Goal: Transaction & Acquisition: Purchase product/service

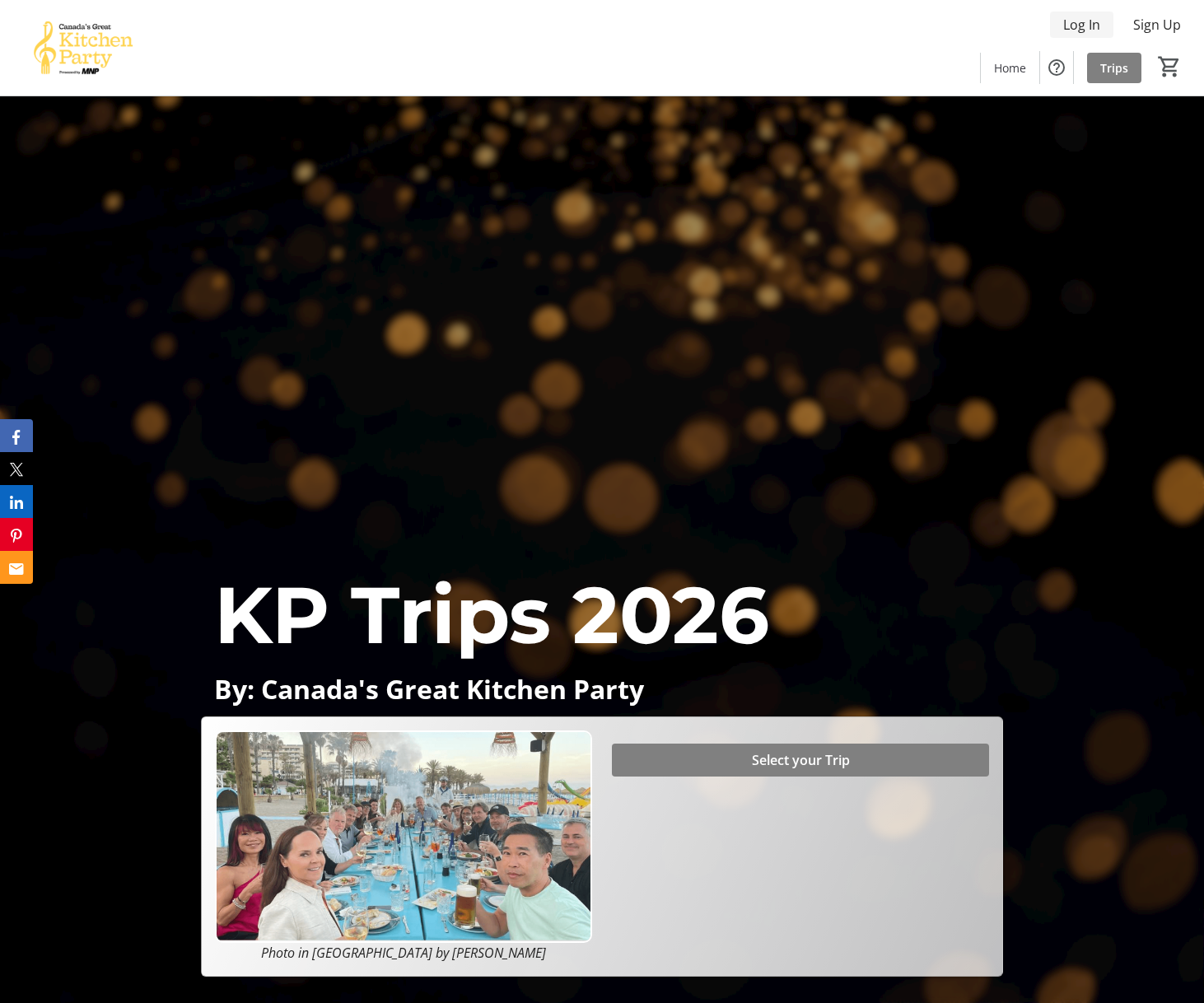
click at [1078, 19] on span "Log In" at bounding box center [1082, 24] width 37 height 19
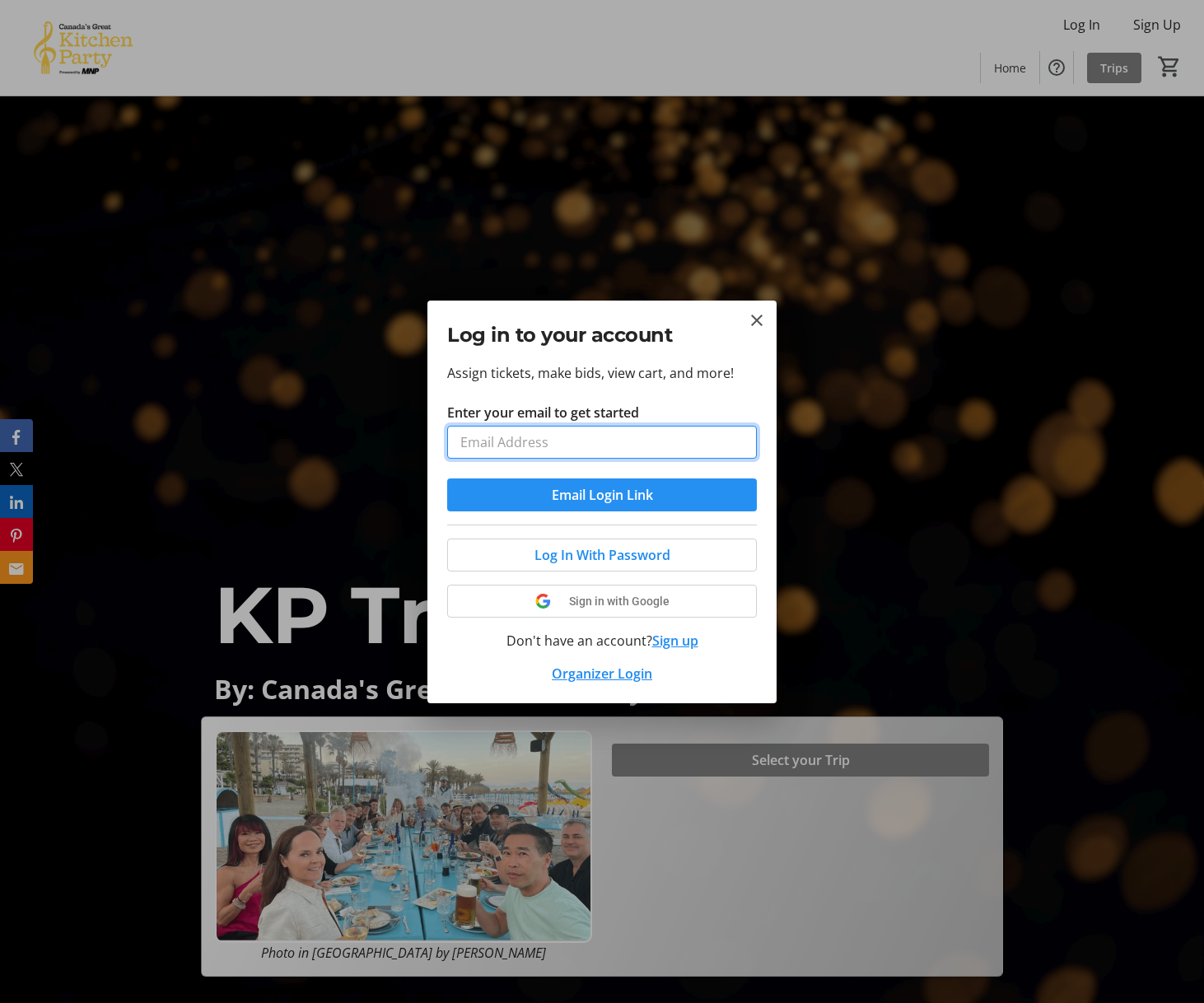
type input "jmlewitt@gmail.com"
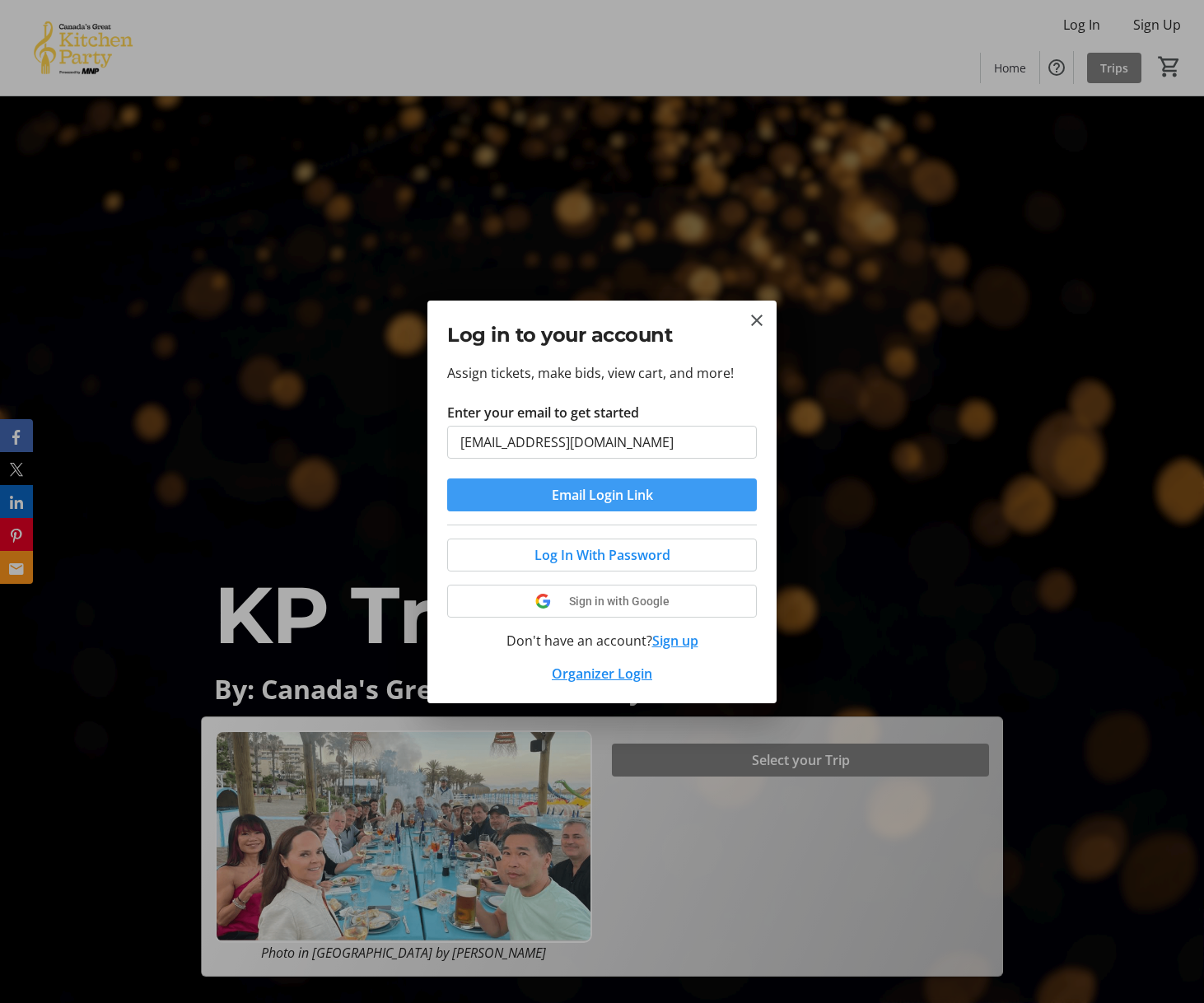
click at [561, 496] on span "Email Login Link" at bounding box center [602, 495] width 101 height 19
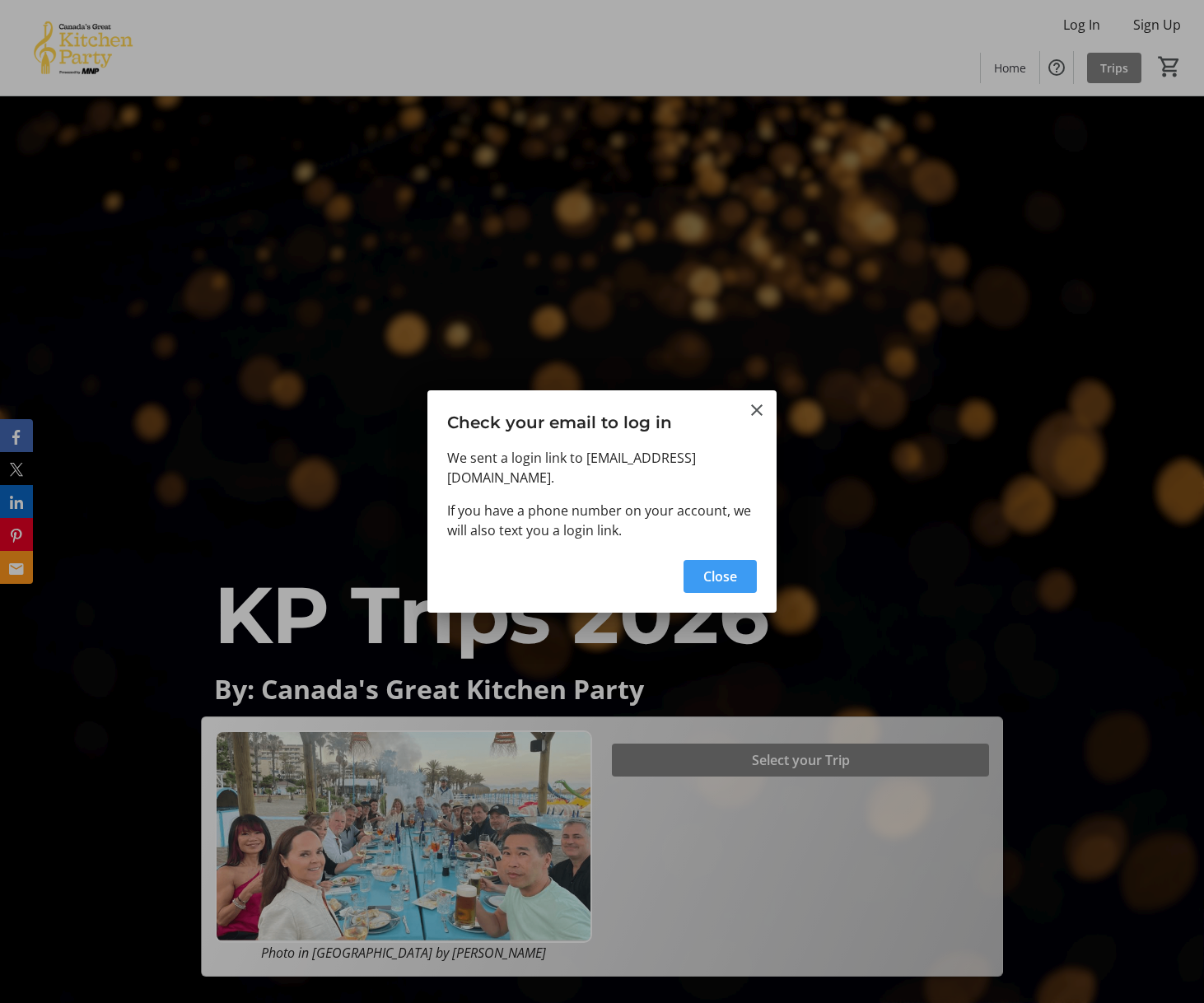
click at [717, 570] on span "Close" at bounding box center [720, 576] width 34 height 19
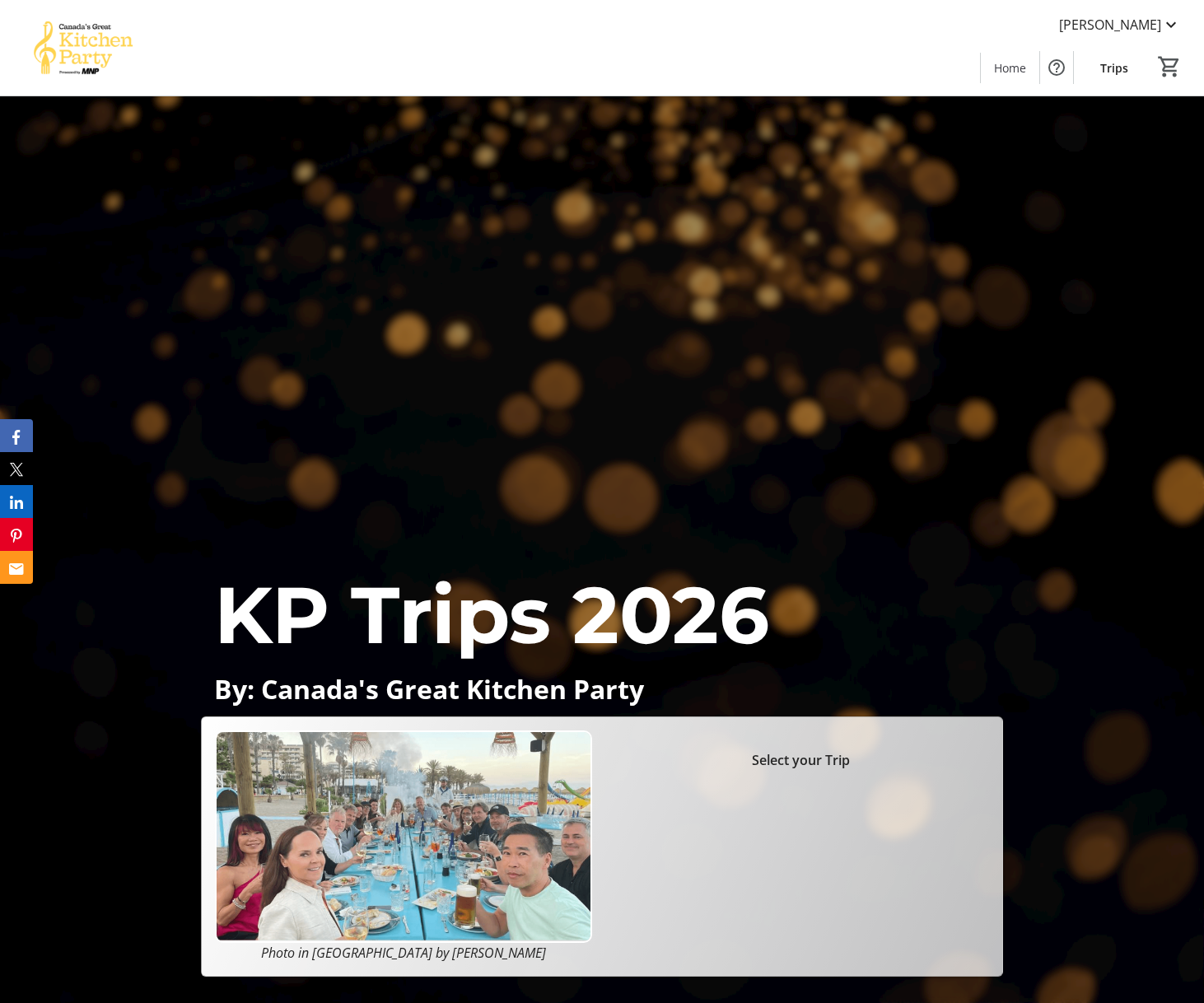
click at [1126, 67] on span "Trips" at bounding box center [1114, 68] width 28 height 17
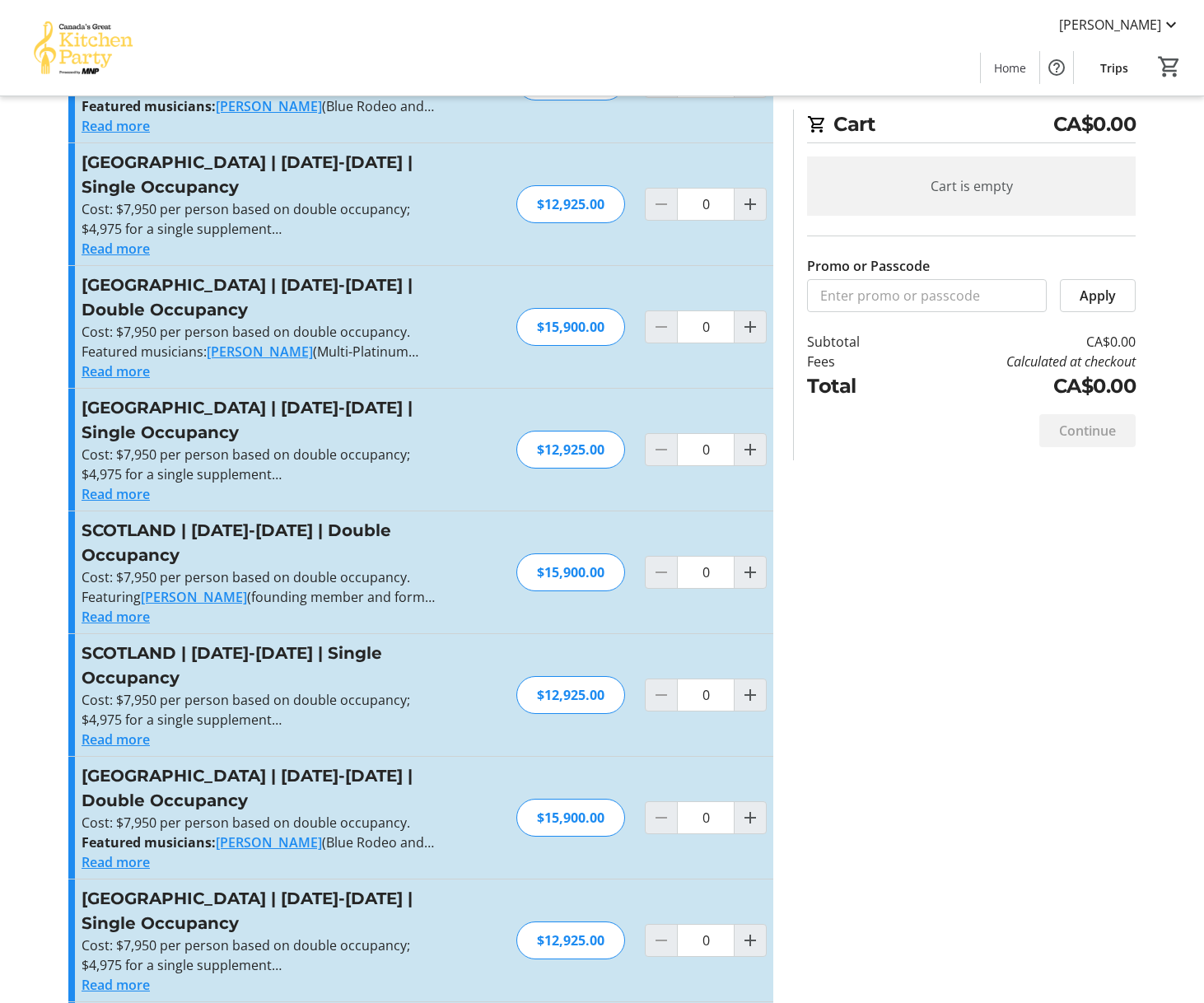
scroll to position [125, 0]
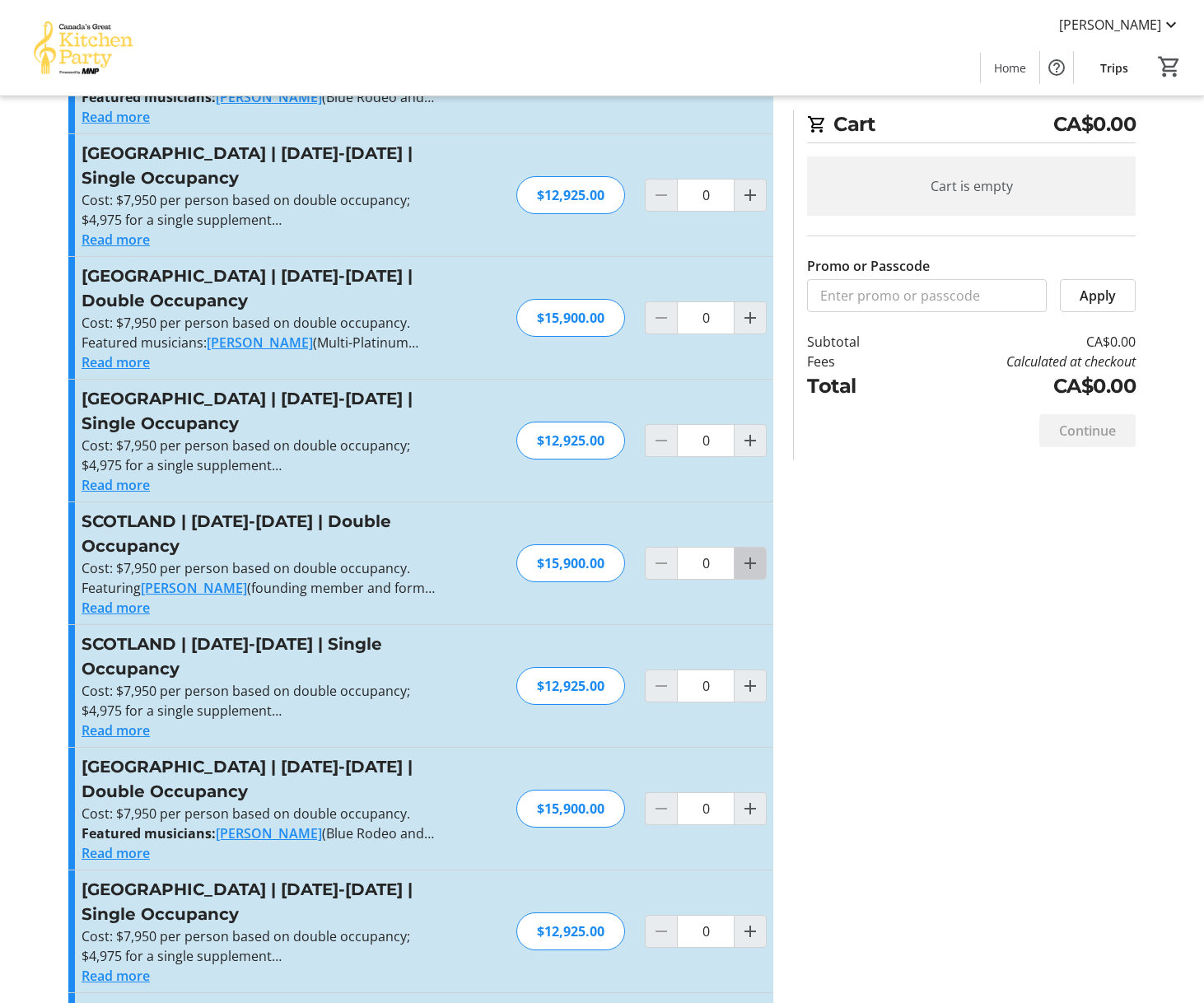
click at [754, 554] on mat-icon "Increment by one" at bounding box center [750, 564] width 19 height 19
type input "1"
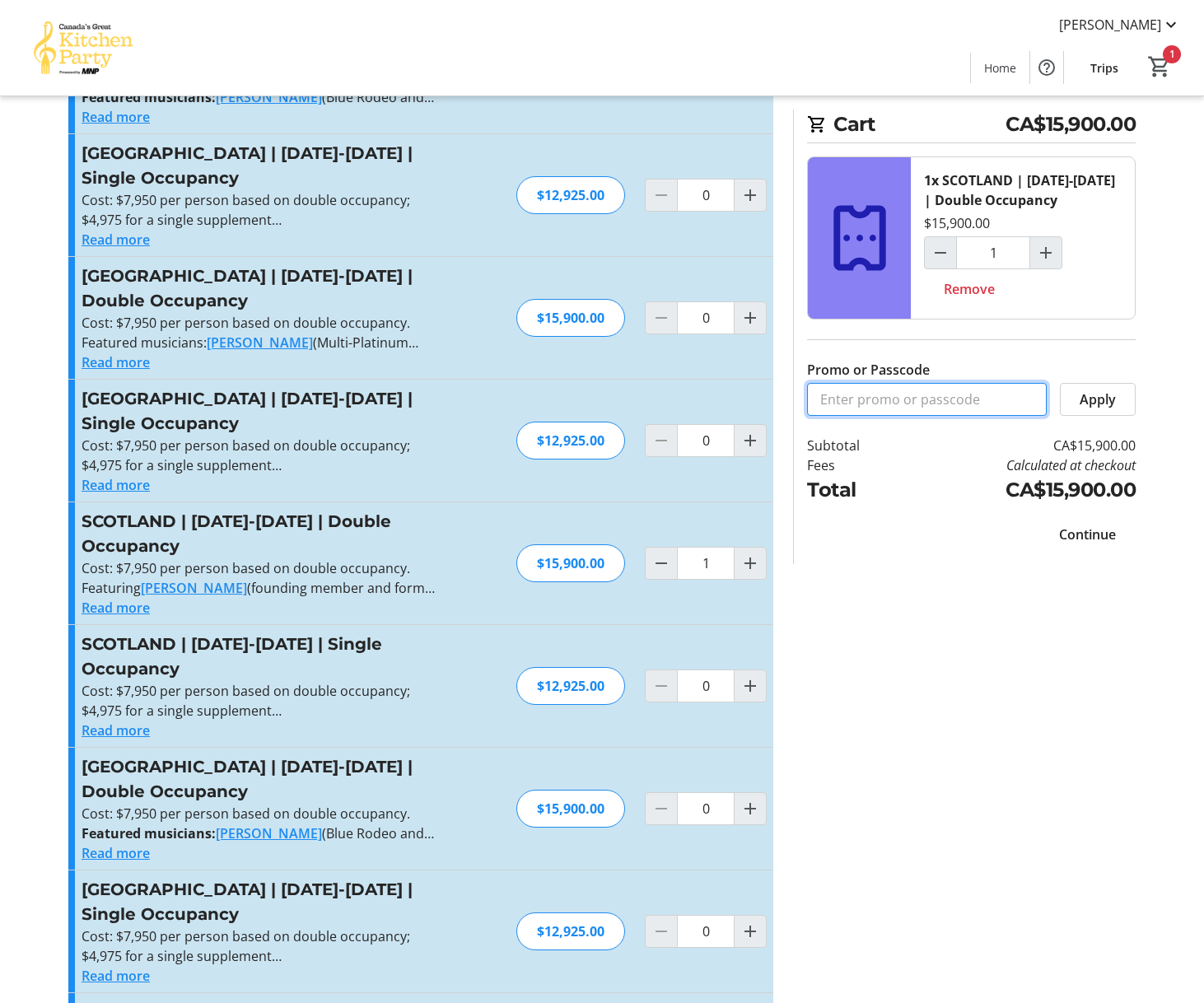
click at [829, 404] on input "Promo or Passcode" at bounding box center [927, 399] width 240 height 33
type input "BALANCE2026"
click at [1100, 399] on span "Apply" at bounding box center [1097, 399] width 36 height 19
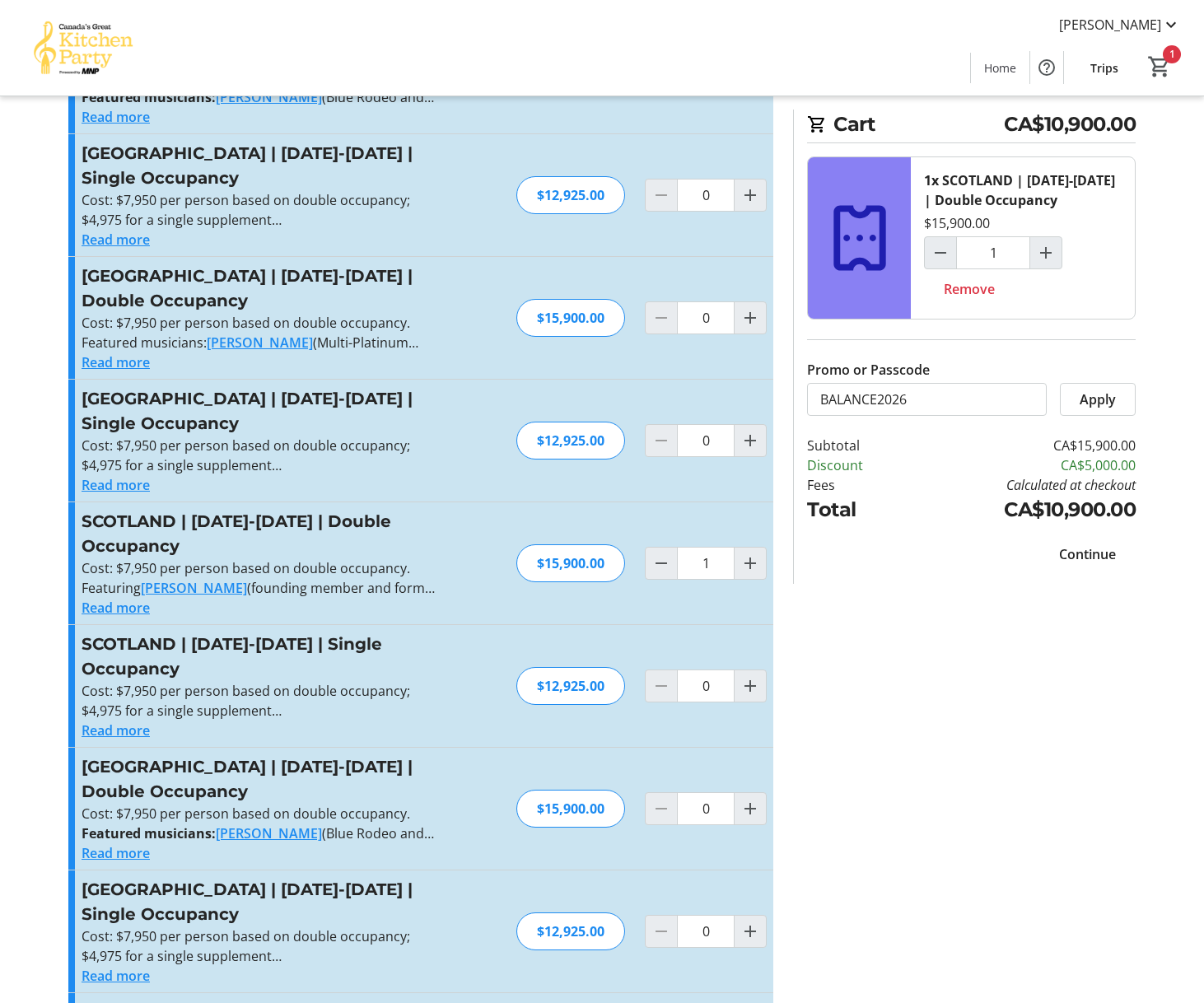
click at [1084, 556] on span "Continue" at bounding box center [1087, 554] width 56 height 19
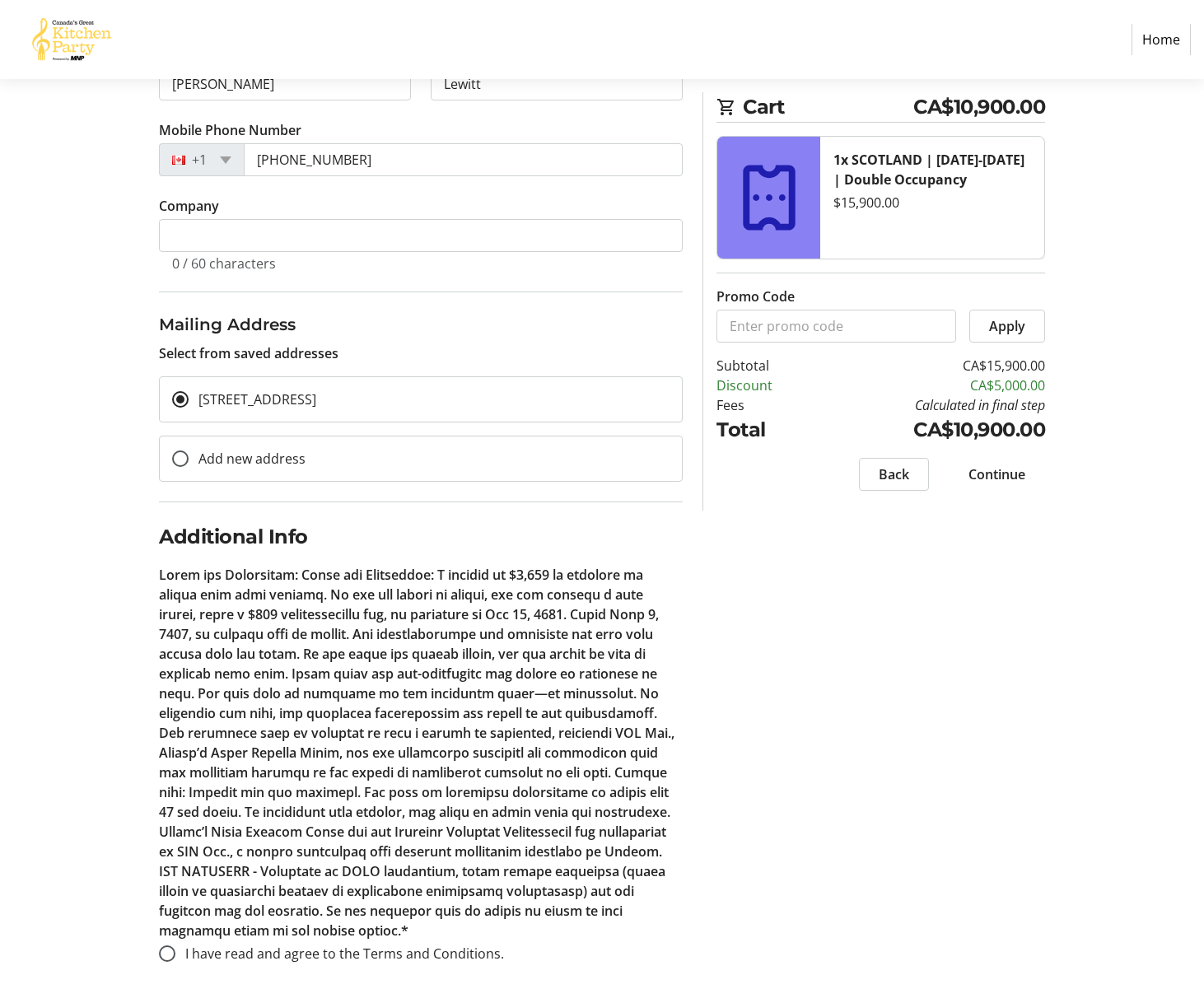
scroll to position [316, 0]
click at [169, 955] on input "I have read and agree to the Terms and Conditions." at bounding box center [167, 953] width 17 height 17
radio input "true"
click at [1002, 473] on span "Continue" at bounding box center [997, 474] width 56 height 19
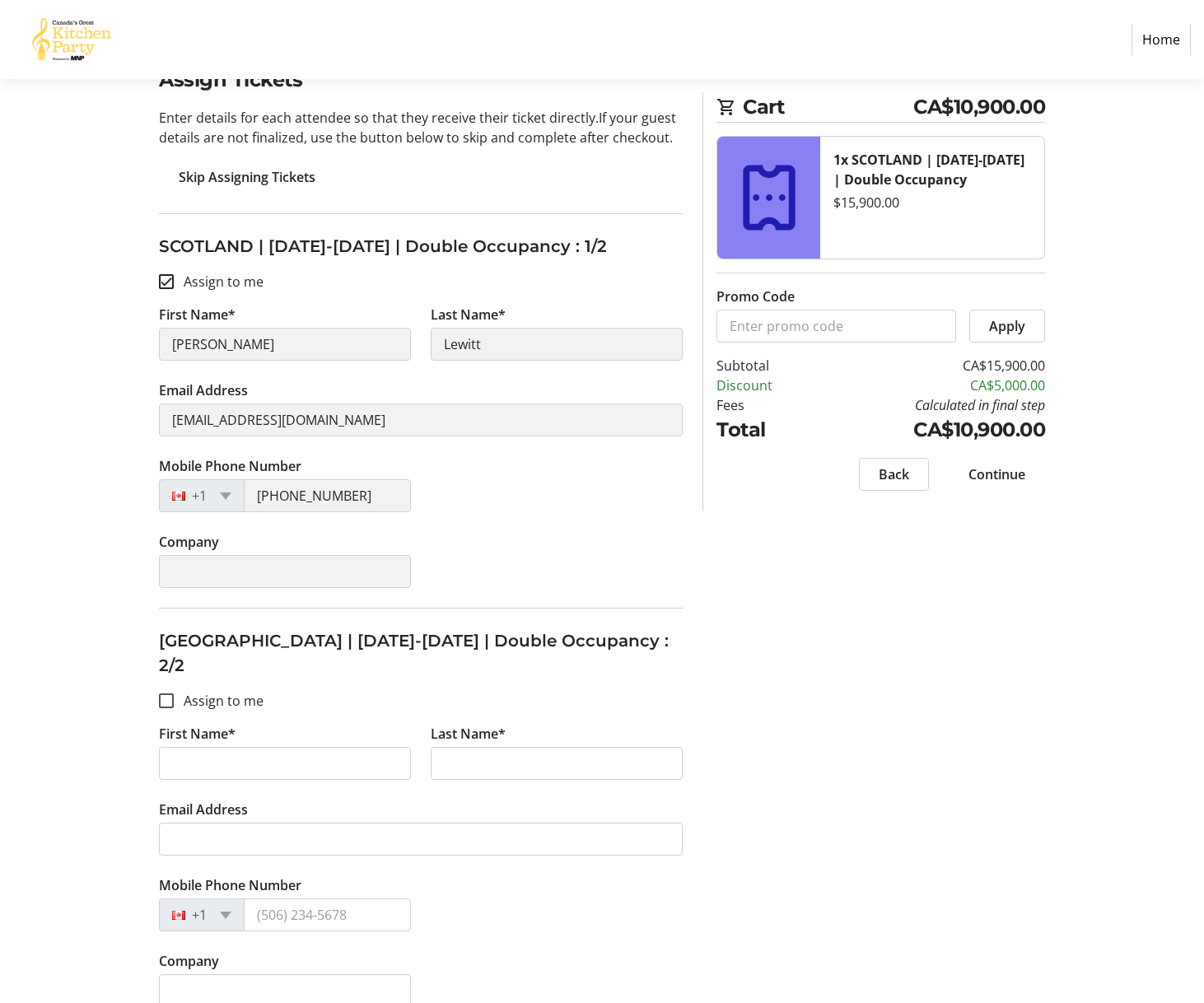
scroll to position [150, 0]
click at [991, 473] on span "Continue" at bounding box center [997, 474] width 56 height 19
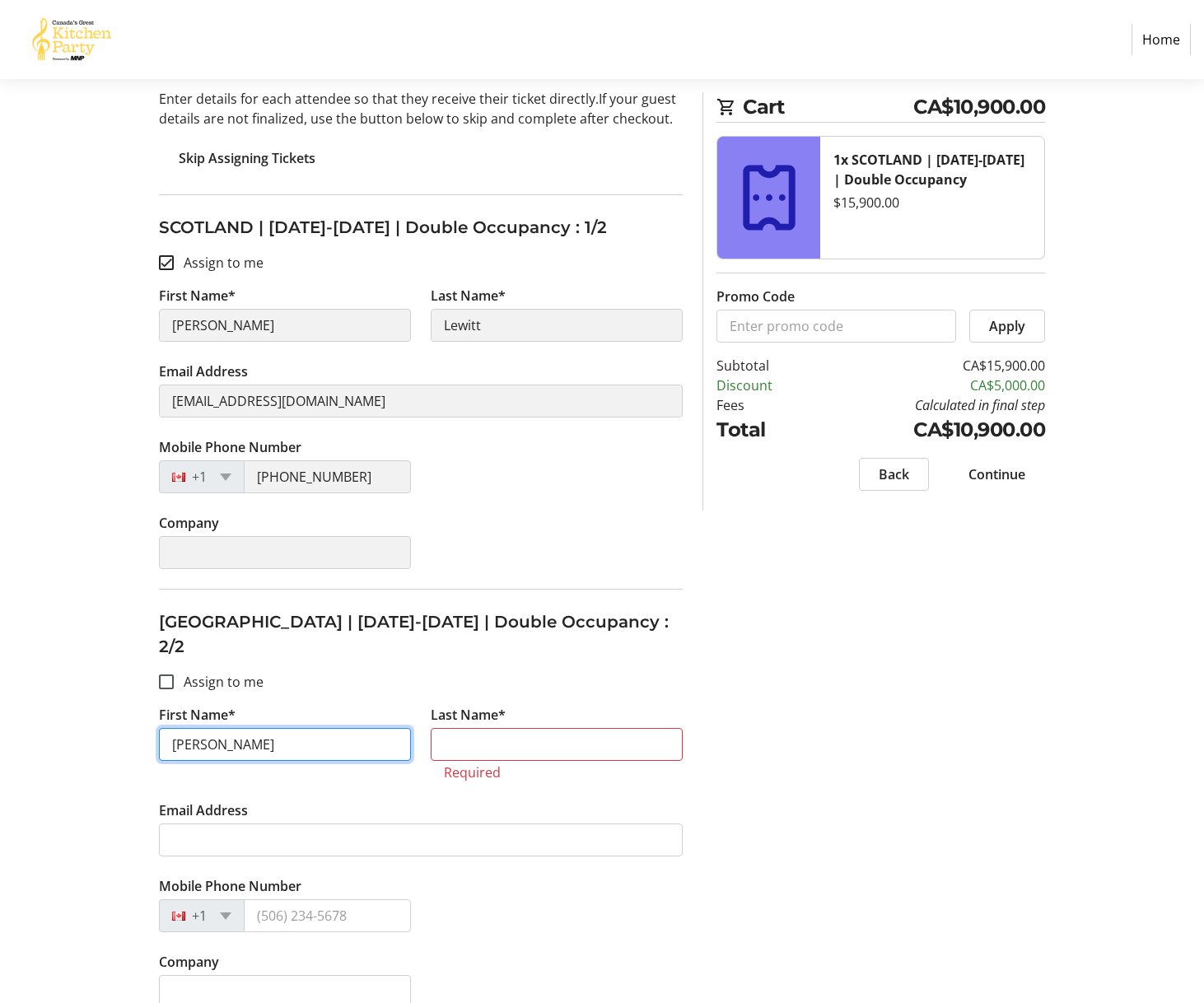
type input "Connor"
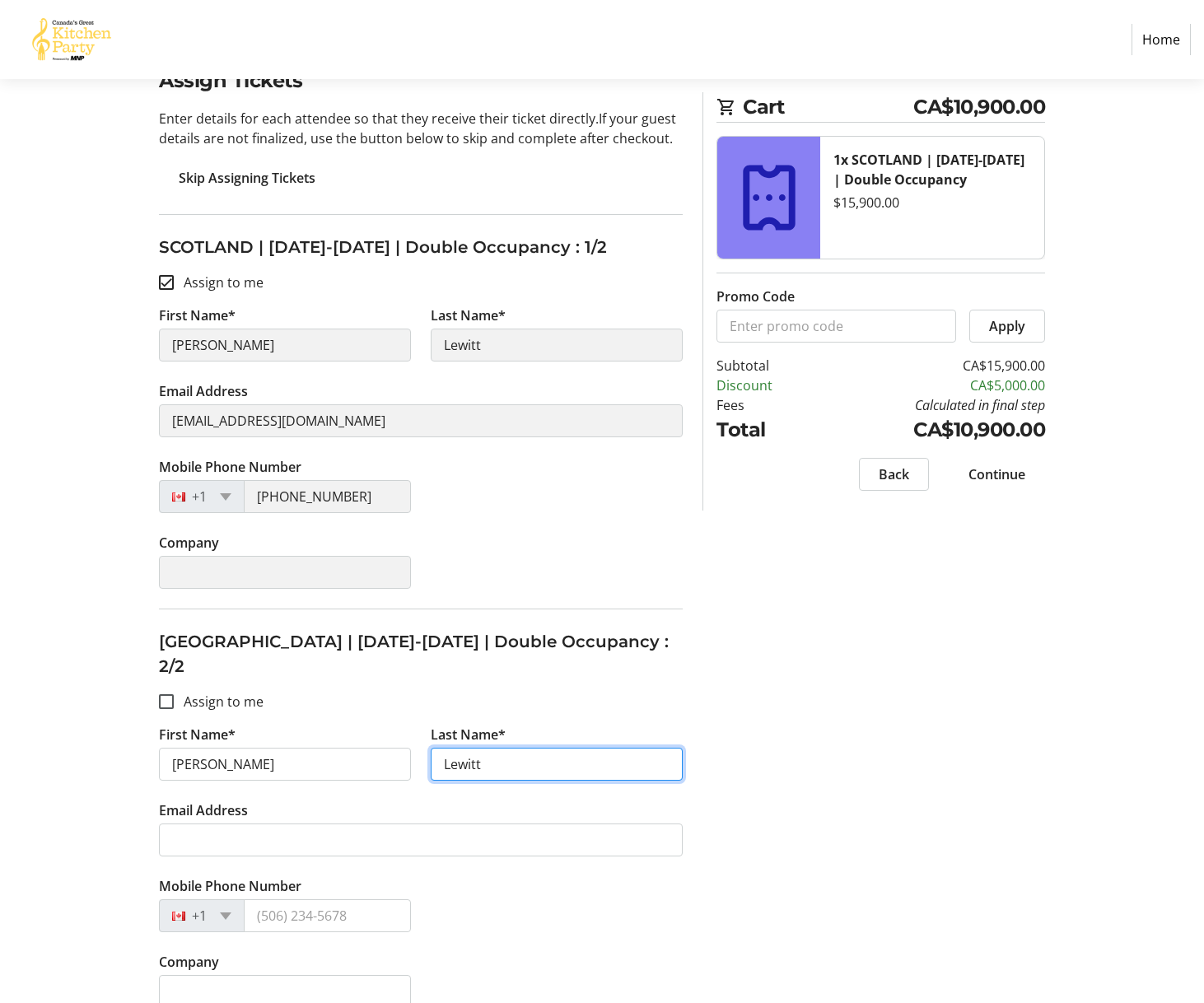
type input "Lewitt"
click at [932, 574] on div "Assign Tickets Enter details for each attendee so that they receive their ticke…" at bounding box center [602, 547] width 1087 height 962
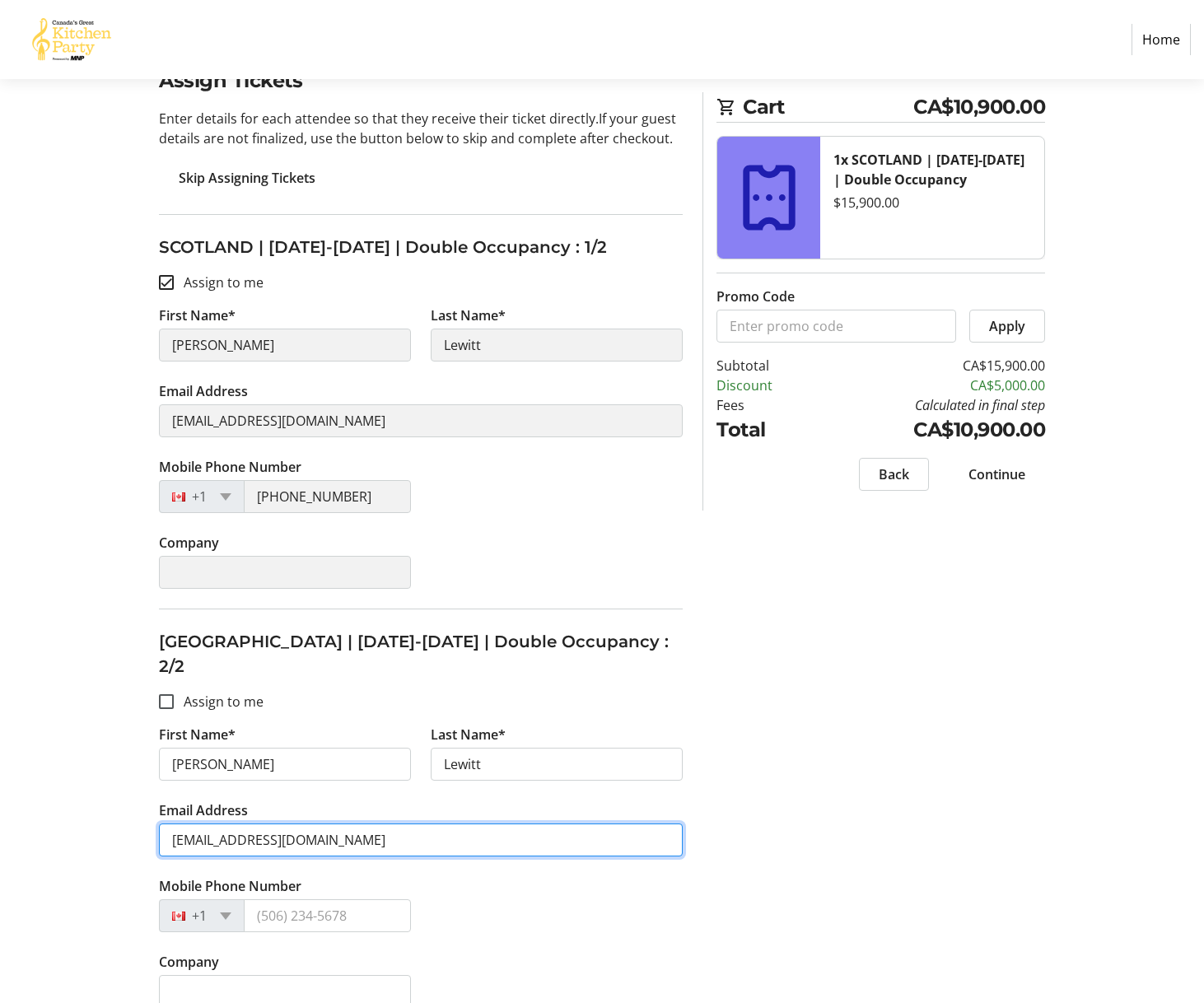
type input "connorlewitt@gmail.com"
click at [1005, 478] on span "Continue" at bounding box center [997, 474] width 56 height 19
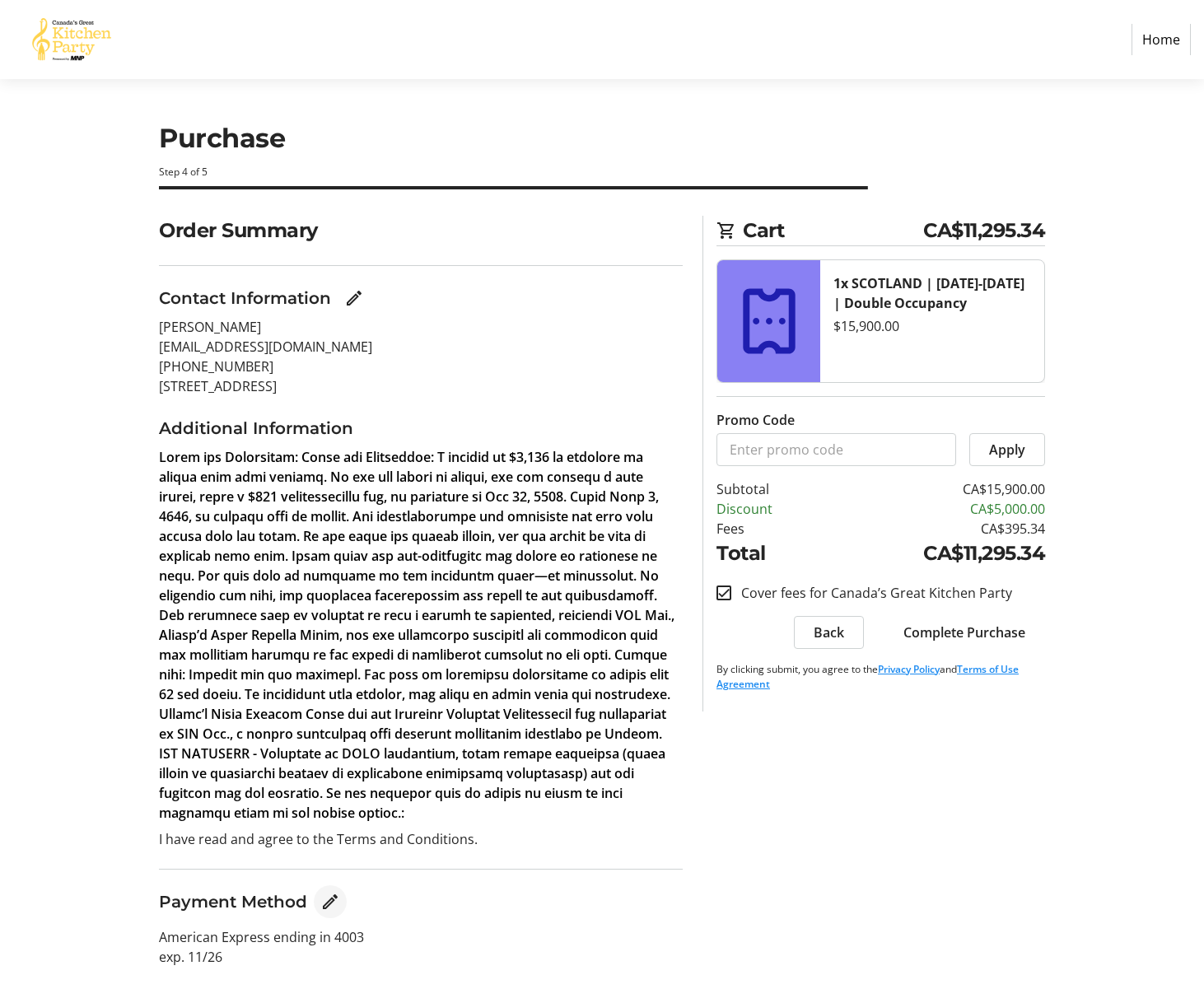
click at [327, 904] on mat-icon "Edit Payment Method" at bounding box center [330, 902] width 19 height 19
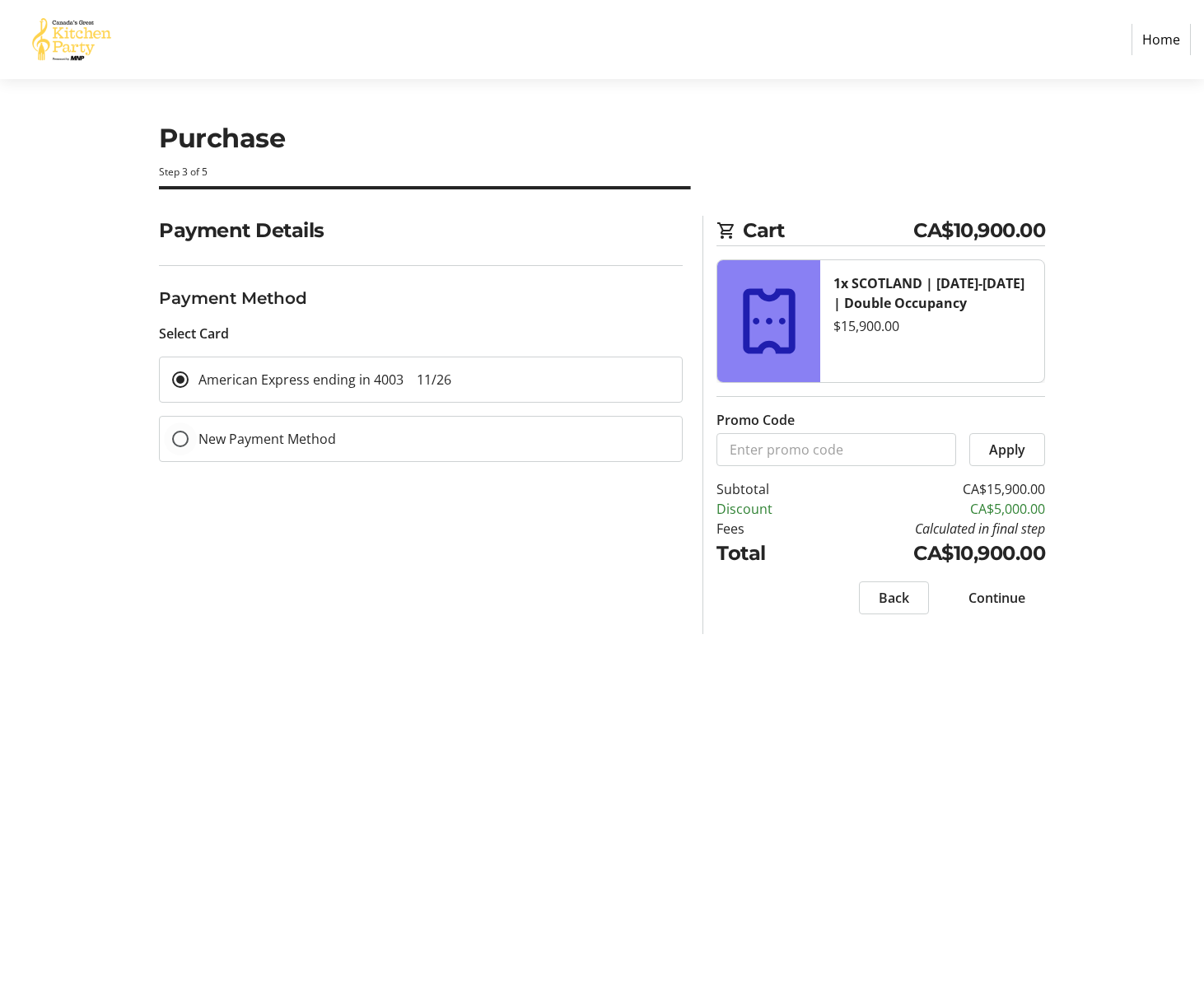
click at [311, 439] on label "New Payment Method" at bounding box center [262, 439] width 148 height 19
click at [189, 439] on input "New Payment Method" at bounding box center [180, 438] width 17 height 17
radio input "true"
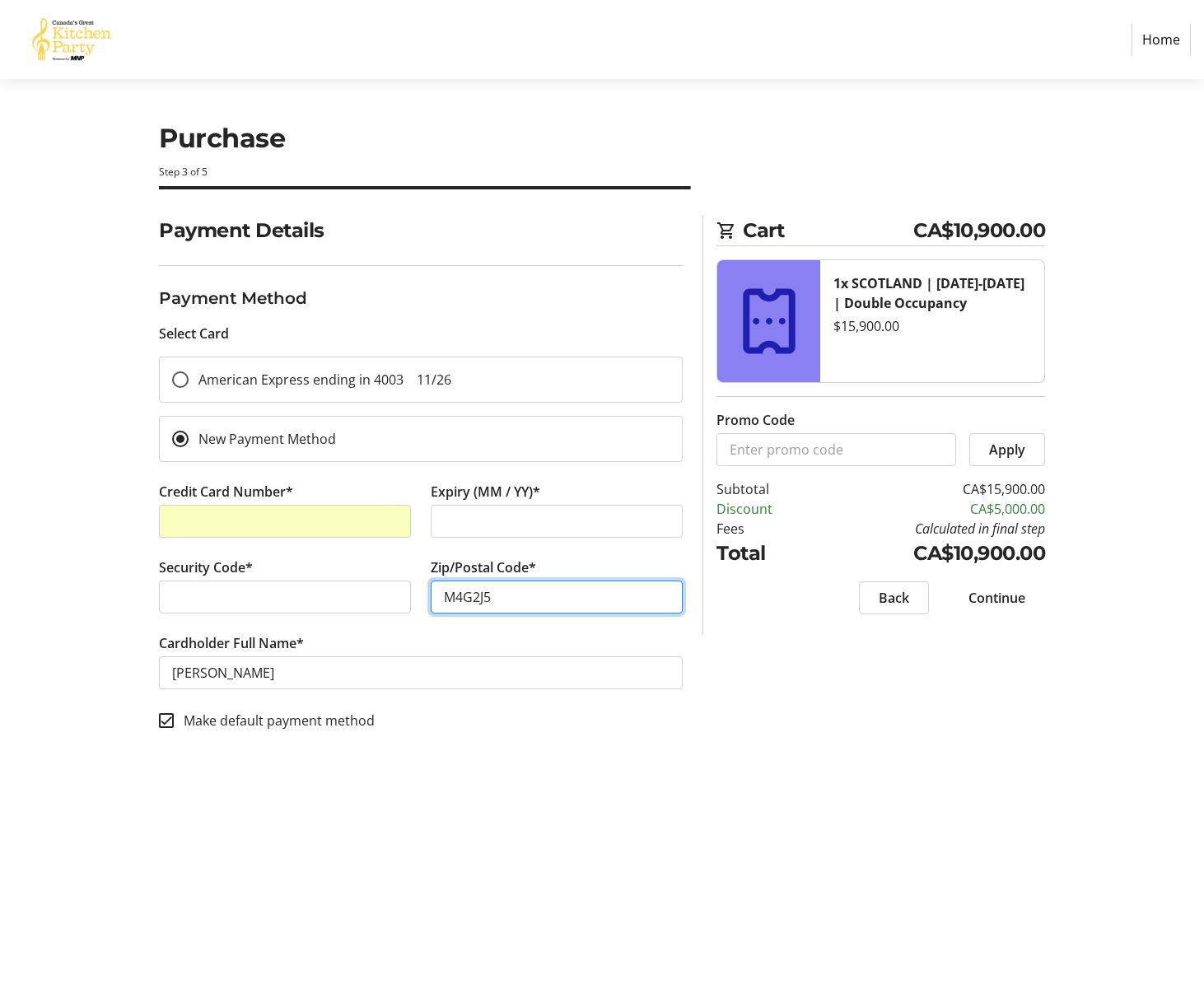
type input "M4G2J5"
click at [1004, 678] on div "Payment Details Payment Method Select Card American Express ending in 4003 11/2…" at bounding box center [602, 483] width 1087 height 535
click at [998, 597] on span "Continue" at bounding box center [997, 598] width 56 height 19
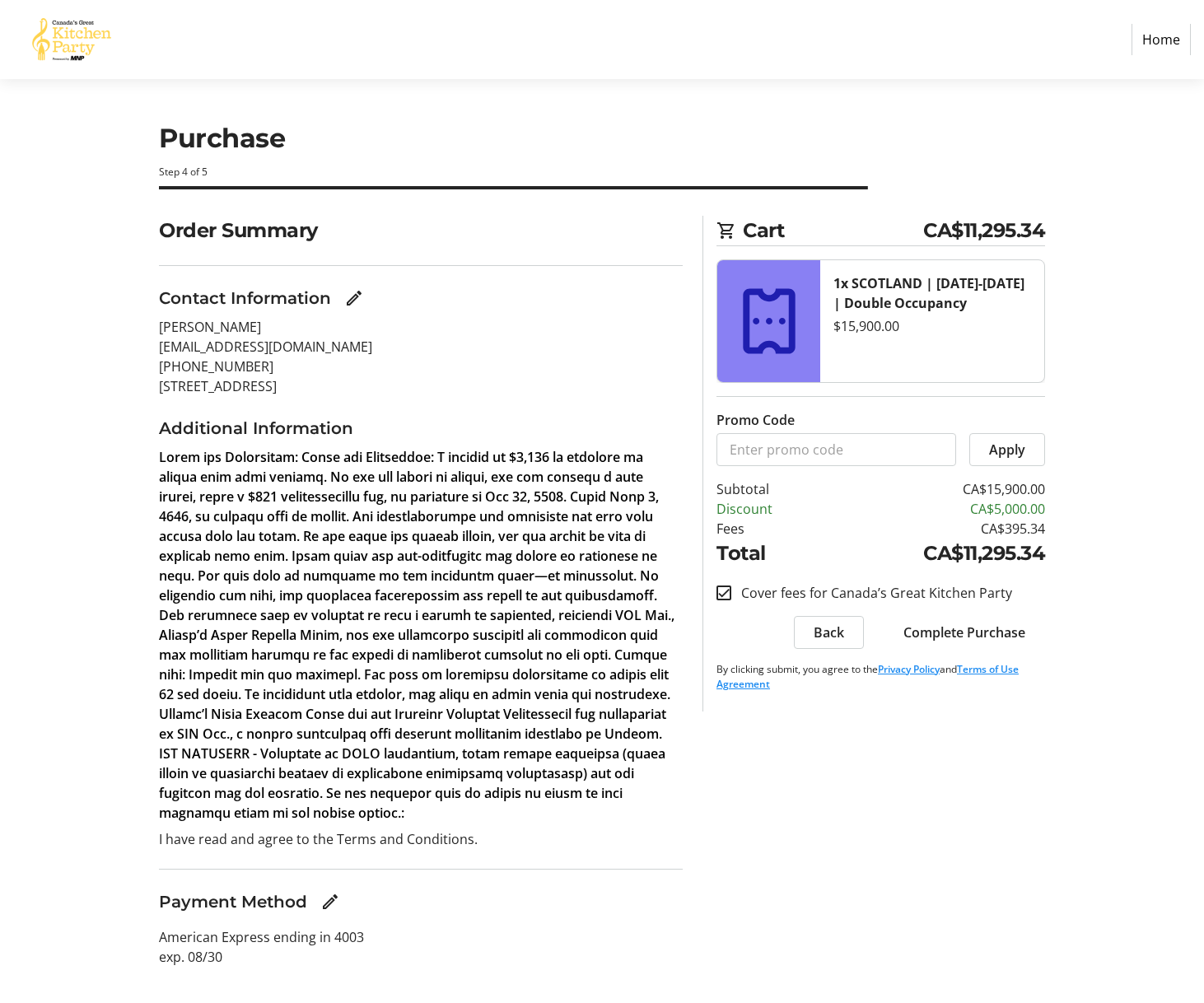
click at [958, 635] on span "Complete Purchase" at bounding box center [964, 633] width 121 height 19
